Goal: Transaction & Acquisition: Download file/media

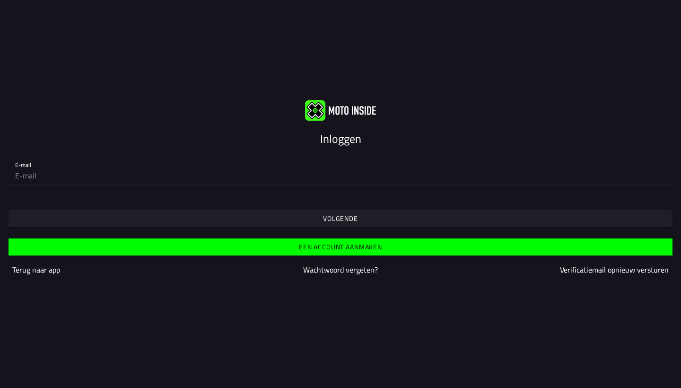
type input "[EMAIL_ADDRESS][DOMAIN_NAME]"
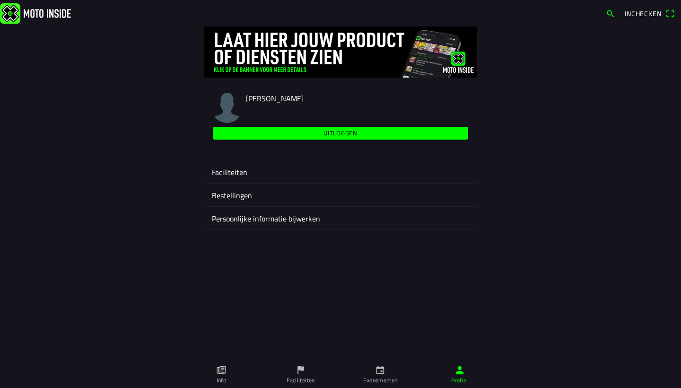
click at [380, 366] on icon "calendar" at bounding box center [380, 369] width 10 height 10
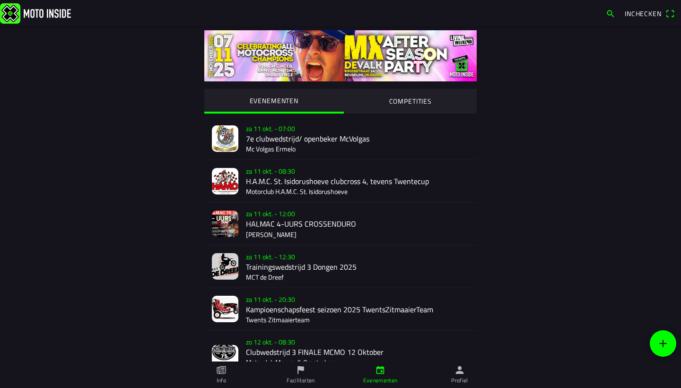
click at [299, 133] on div "za 11 okt. - 07:00 7e clubwedstrijd/ openbeker McVolgas Mc Volgas Ermelo" at bounding box center [357, 138] width 223 height 42
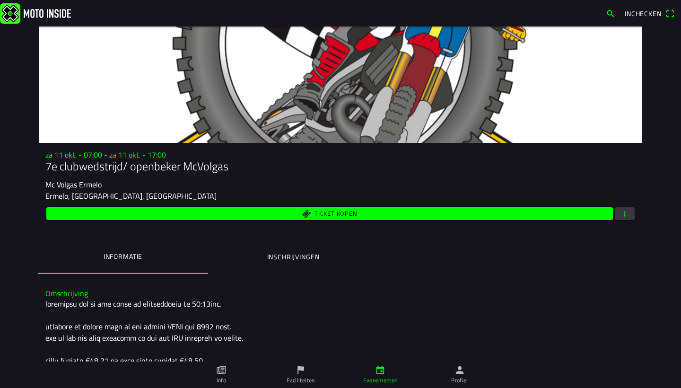
click at [620, 212] on button "button" at bounding box center [624, 213] width 20 height 13
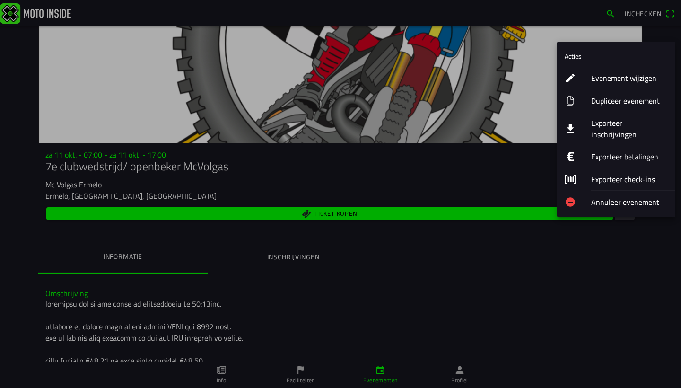
click at [605, 123] on ion-label "Exporteer inschrijvingen" at bounding box center [629, 128] width 77 height 23
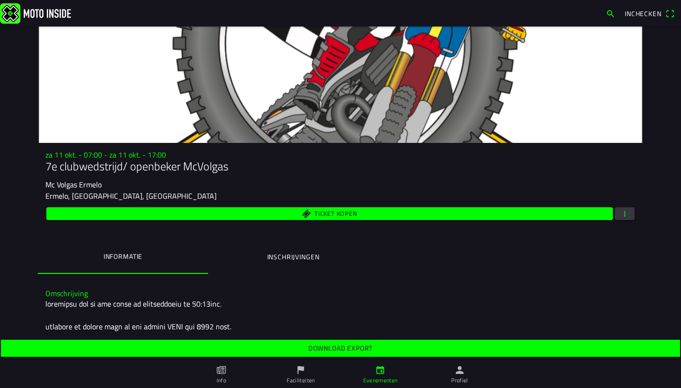
click at [0, 0] on slot "Download export" at bounding box center [0, 0] width 0 height 0
